Goal: Navigation & Orientation: Find specific page/section

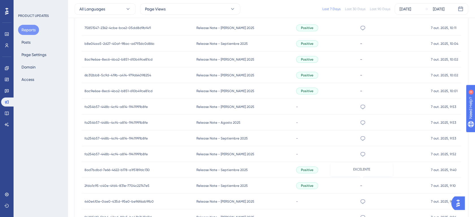
scroll to position [260, 0]
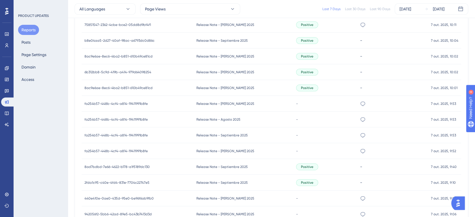
click at [246, 154] on div "Release Note - [PERSON_NAME] 2025 Release Note - [PERSON_NAME] 2025" at bounding box center [243, 151] width 100 height 16
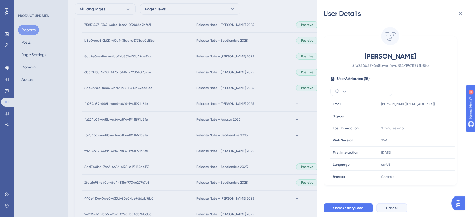
click at [398, 211] on button "Cancel" at bounding box center [391, 208] width 31 height 9
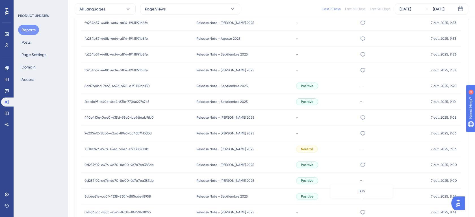
scroll to position [343, 0]
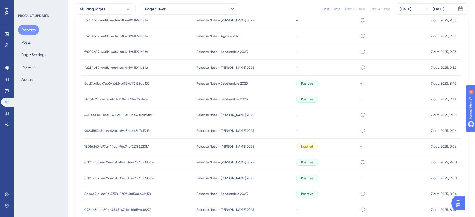
click at [352, 133] on div "-" at bounding box center [325, 131] width 64 height 16
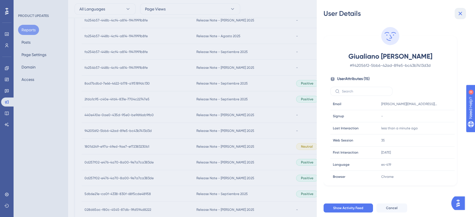
click at [463, 16] on icon at bounding box center [460, 13] width 7 height 7
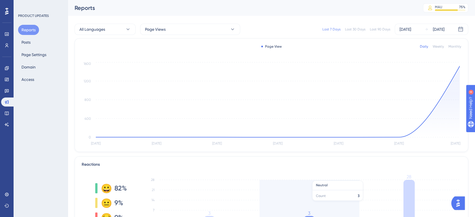
scroll to position [0, 0]
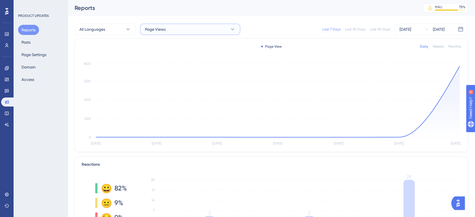
click at [200, 28] on button "Page Views" at bounding box center [190, 29] width 100 height 11
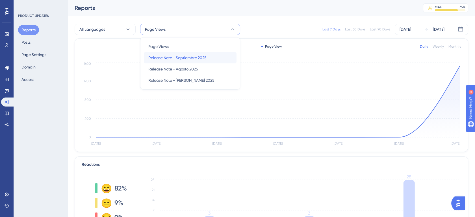
click at [188, 54] on span "Release Note - Septiembre 2025" at bounding box center [177, 57] width 58 height 7
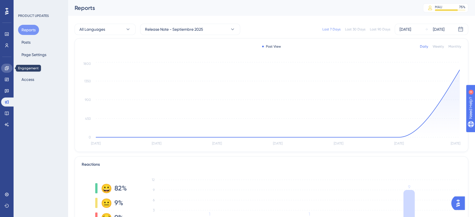
click at [5, 66] on icon at bounding box center [7, 68] width 5 height 5
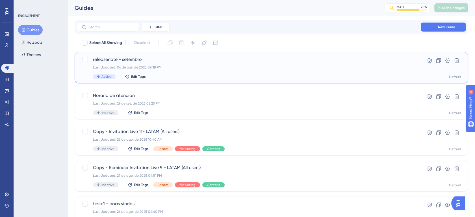
click at [292, 59] on span "releasenote - setembro" at bounding box center [248, 59] width 311 height 7
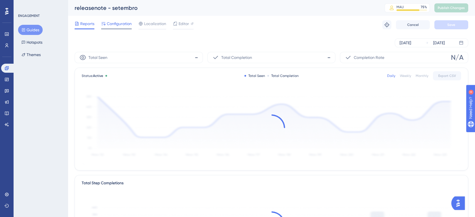
click at [122, 27] on div "Configuration" at bounding box center [116, 24] width 30 height 9
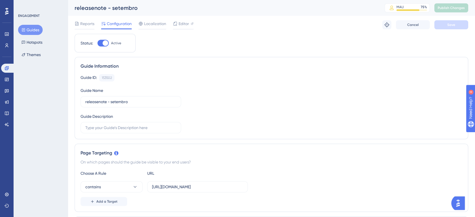
click at [29, 29] on button "Guides" at bounding box center [30, 30] width 25 height 10
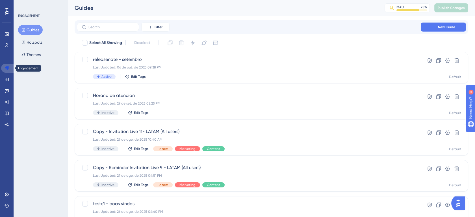
click at [5, 69] on icon at bounding box center [7, 68] width 4 height 4
